Goal: Transaction & Acquisition: Purchase product/service

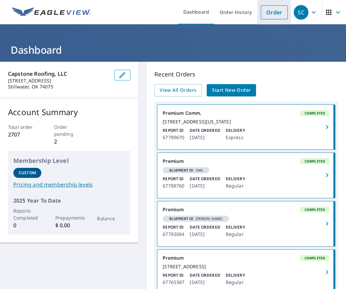
click at [270, 11] on link "Order" at bounding box center [274, 12] width 27 height 14
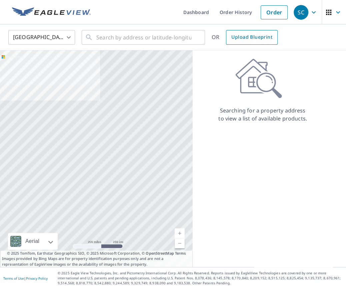
click at [243, 36] on span "Upload Blueprint" at bounding box center [252, 37] width 41 height 8
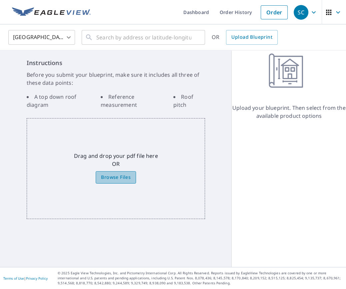
click at [118, 177] on span "Browse Files" at bounding box center [116, 177] width 30 height 8
click at [0, 0] on input "Browse Files" at bounding box center [0, 0] width 0 height 0
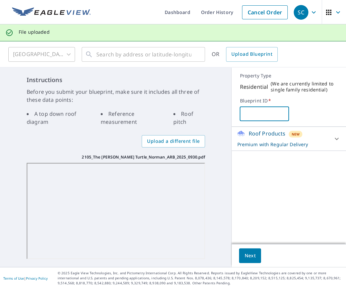
click at [267, 111] on input "text" at bounding box center [264, 113] width 49 height 19
click at [280, 173] on div "Roof Products New Premium with Regular Delivery Premium Delivery Regular 8 ​" at bounding box center [289, 185] width 114 height 117
click at [250, 115] on input "THe Greene Turtle" at bounding box center [264, 113] width 49 height 19
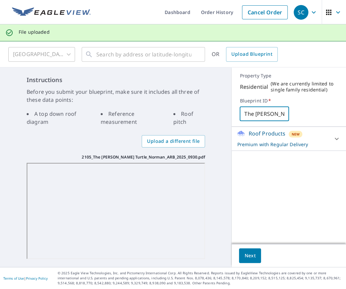
type input "The Greene Turtle"
click at [249, 255] on span "Next" at bounding box center [250, 256] width 11 height 8
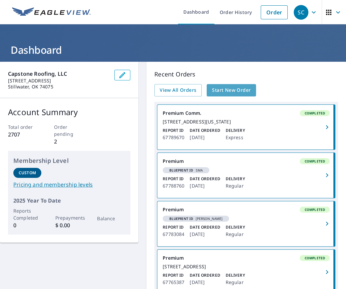
click at [227, 89] on span "Start New Order" at bounding box center [231, 90] width 39 height 8
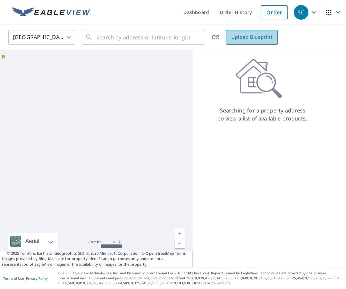
click at [244, 43] on link "Upload Blueprint" at bounding box center [251, 37] width 51 height 15
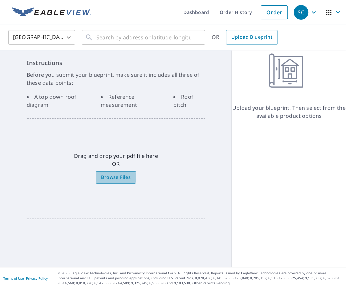
click at [114, 176] on span "Browse Files" at bounding box center [116, 177] width 30 height 8
click at [0, 0] on input "Browse Files" at bounding box center [0, 0] width 0 height 0
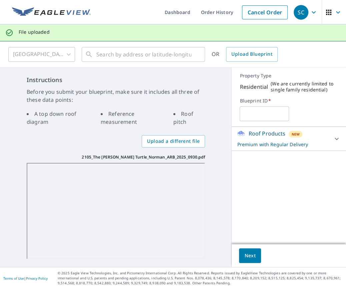
click at [274, 112] on input "text" at bounding box center [264, 113] width 49 height 19
type input "The Greene Turtle"
click at [252, 257] on span "Next" at bounding box center [250, 256] width 11 height 8
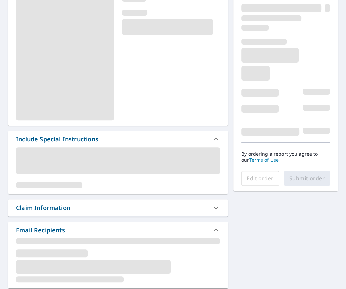
scroll to position [89, 0]
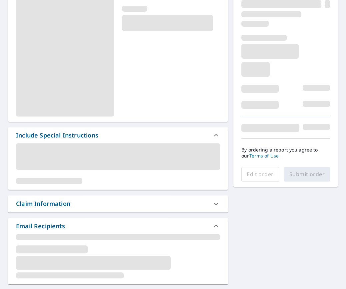
click at [70, 170] on div at bounding box center [118, 163] width 204 height 41
click at [60, 180] on span at bounding box center [49, 181] width 66 height 6
click at [55, 148] on span at bounding box center [118, 156] width 204 height 27
